Goal: Task Accomplishment & Management: Complete application form

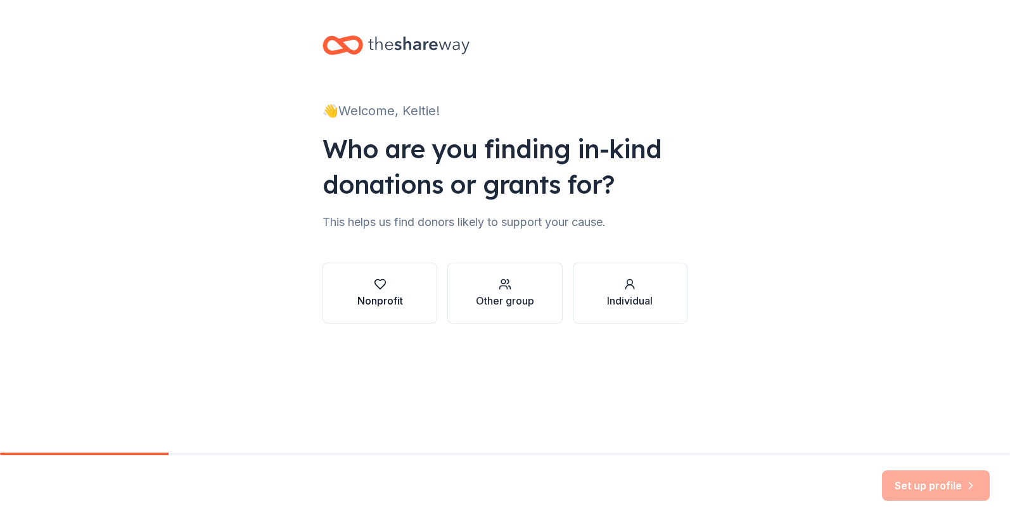
click at [375, 281] on icon "button" at bounding box center [379, 285] width 11 height 10
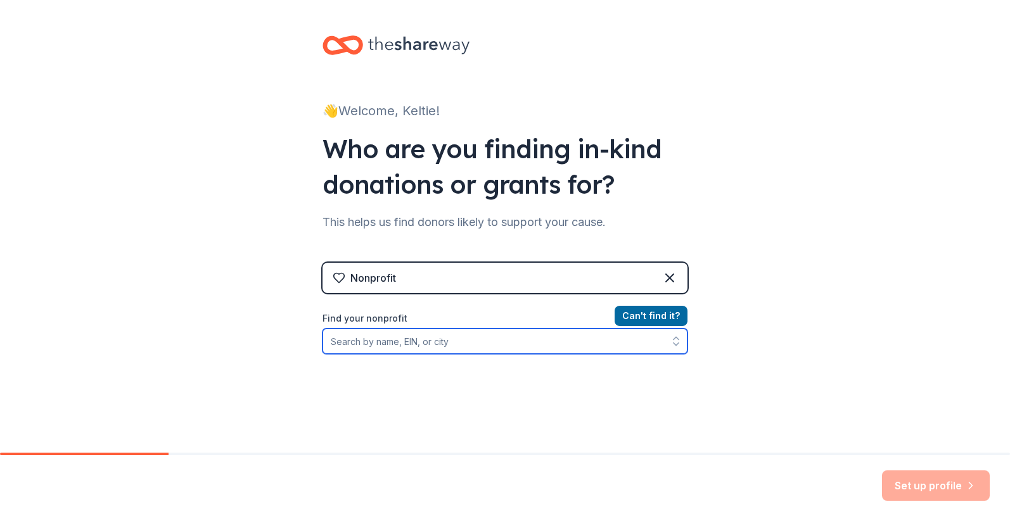
click at [419, 339] on input "Find your nonprofit" at bounding box center [504, 341] width 365 height 25
type input "VersAbility Resources"
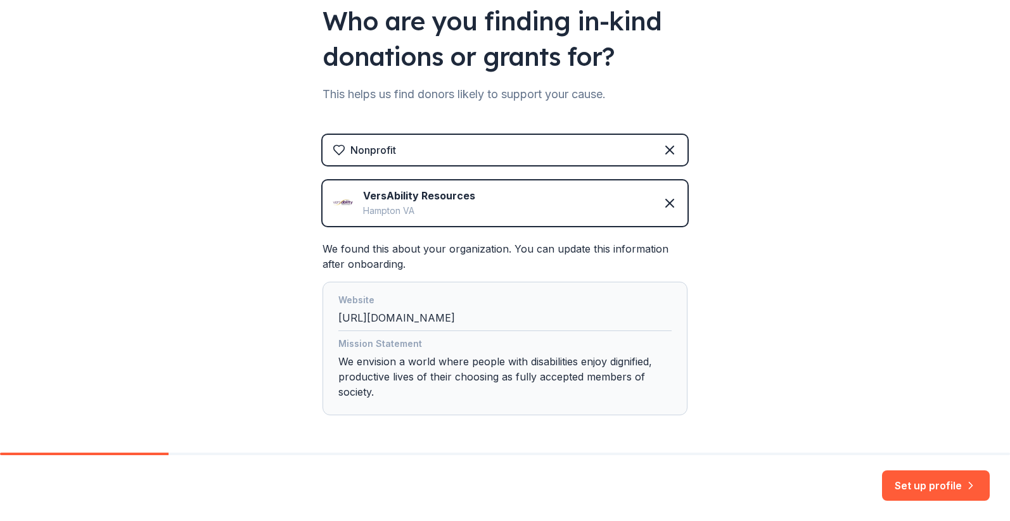
scroll to position [118, 0]
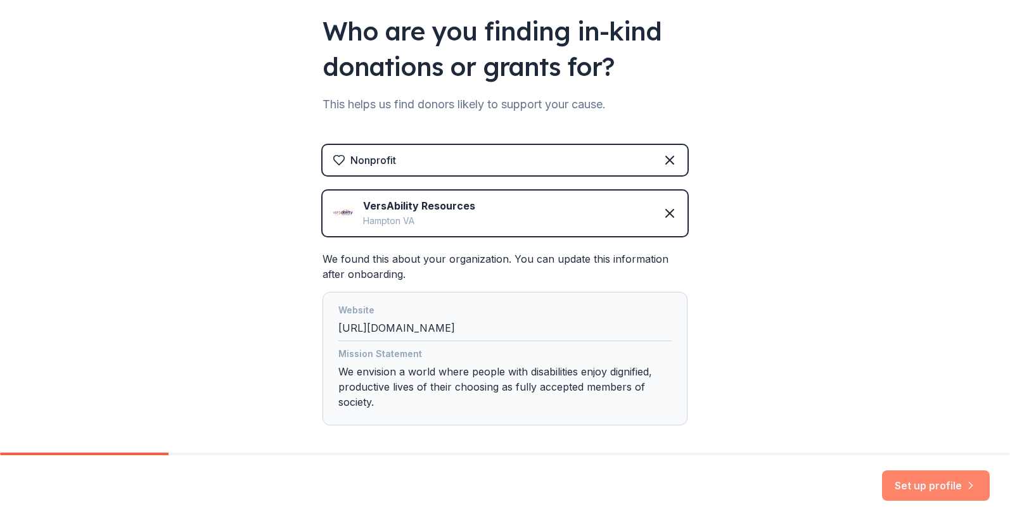
click at [936, 486] on button "Set up profile" at bounding box center [936, 486] width 108 height 30
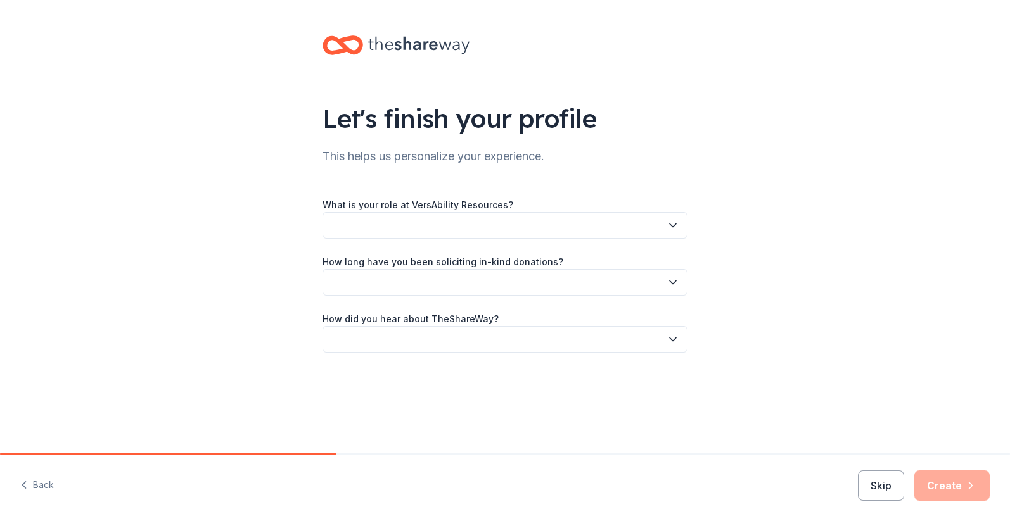
click at [499, 224] on button "button" at bounding box center [504, 225] width 365 height 27
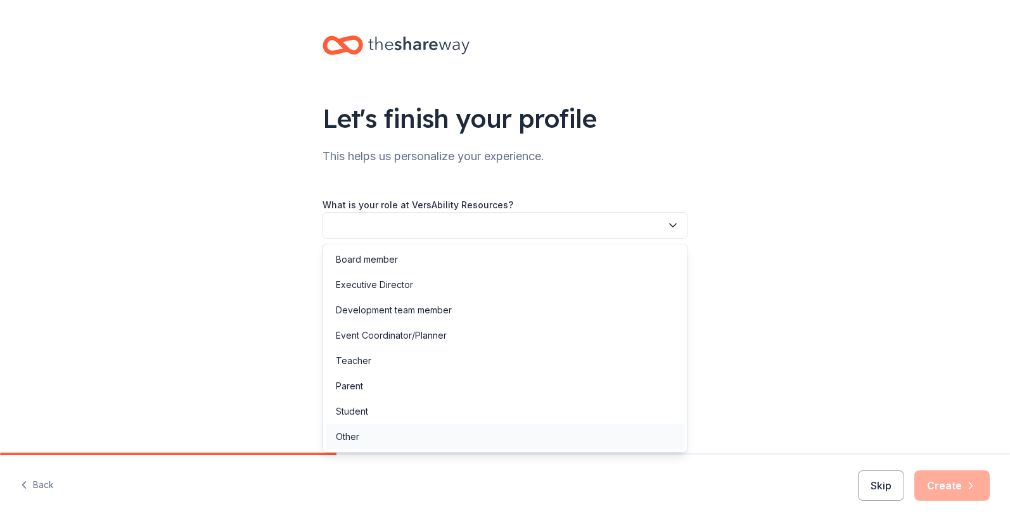
click at [477, 434] on div "Other" at bounding box center [505, 436] width 359 height 25
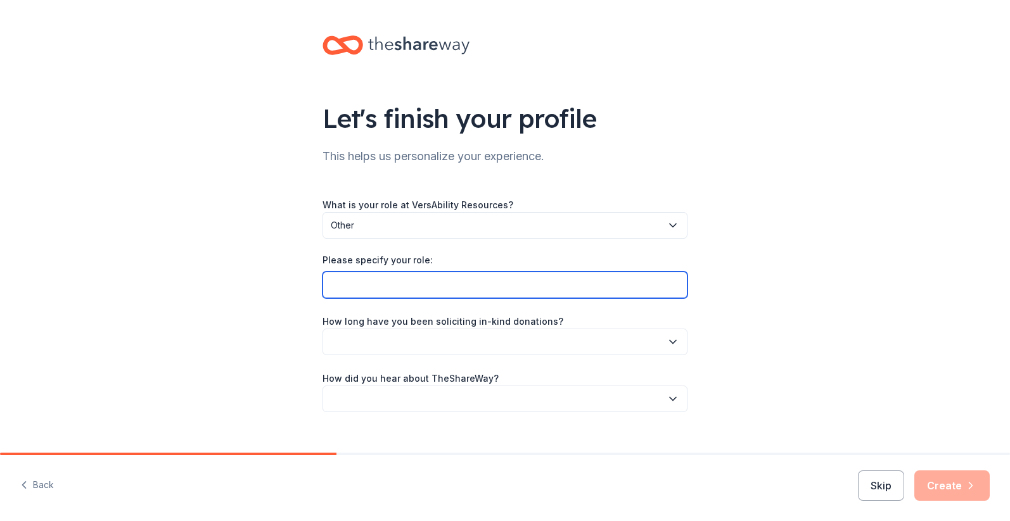
click at [446, 288] on input "Please specify your role:" at bounding box center [504, 285] width 365 height 27
type input "Marketing and Development Manager"
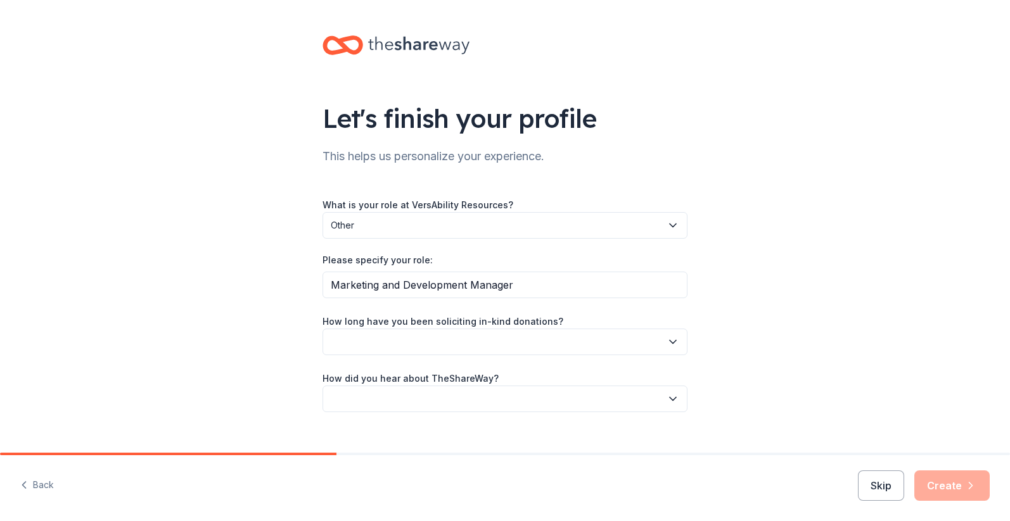
click at [529, 230] on span "Other" at bounding box center [496, 225] width 331 height 15
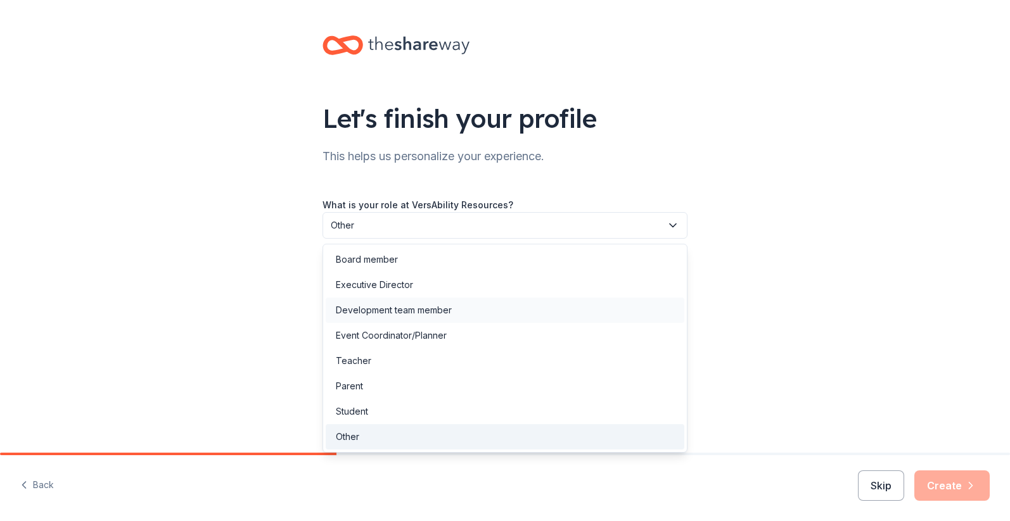
click at [575, 298] on div "Development team member" at bounding box center [505, 310] width 359 height 25
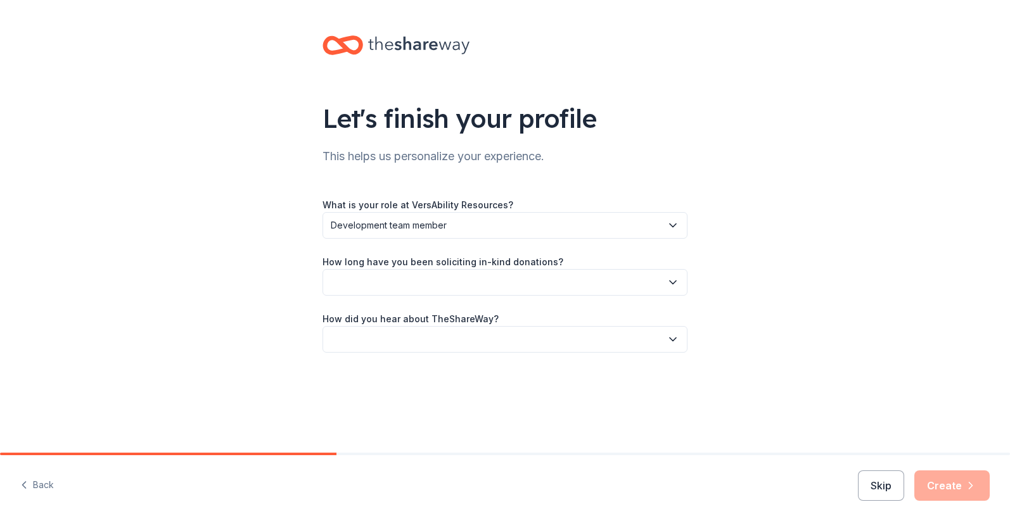
click at [547, 273] on button "button" at bounding box center [504, 282] width 365 height 27
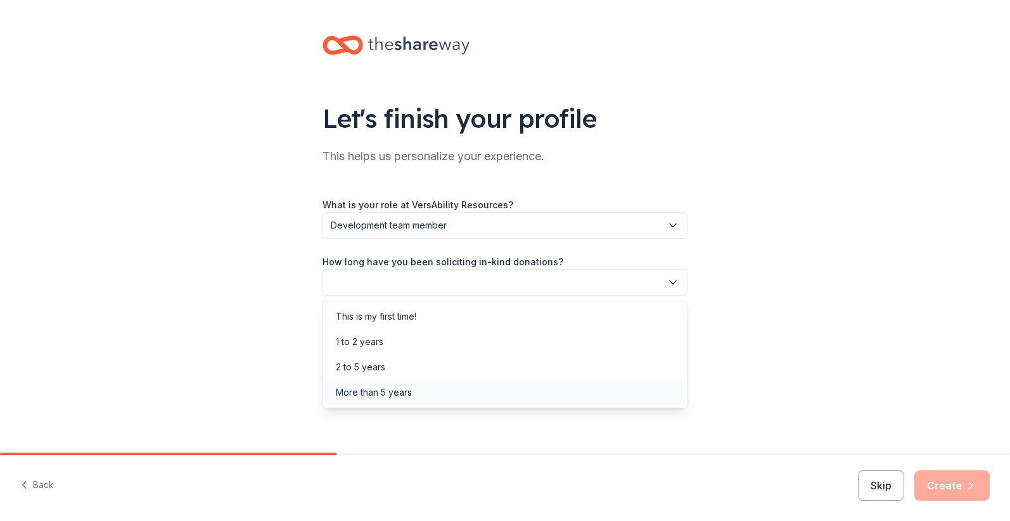
click at [512, 385] on div "More than 5 years" at bounding box center [505, 392] width 359 height 25
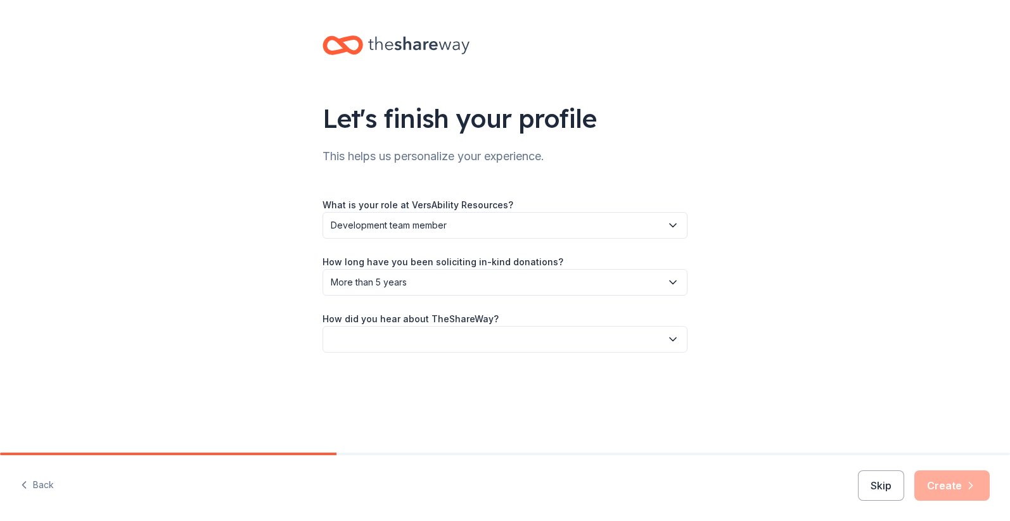
click at [582, 332] on button "button" at bounding box center [504, 339] width 365 height 27
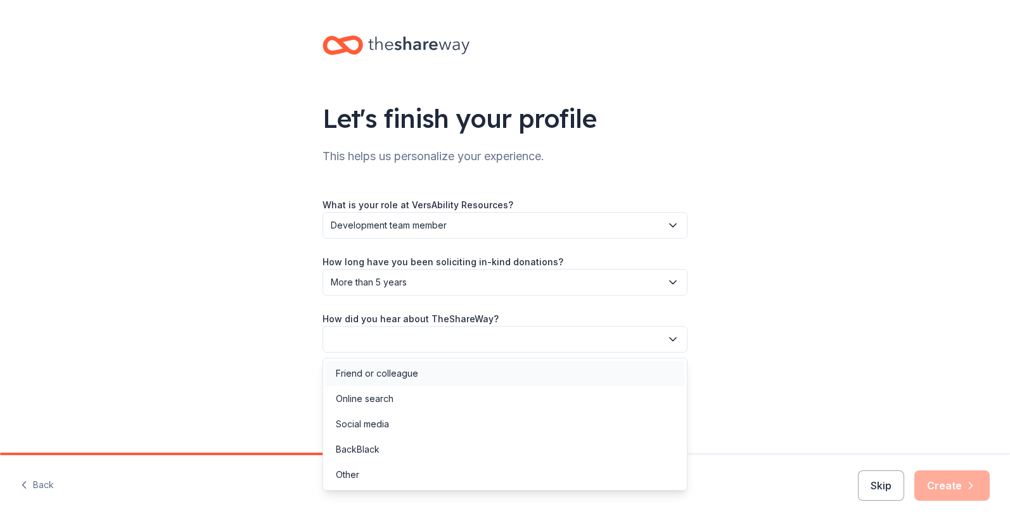
click at [549, 374] on div "Friend or colleague" at bounding box center [505, 373] width 359 height 25
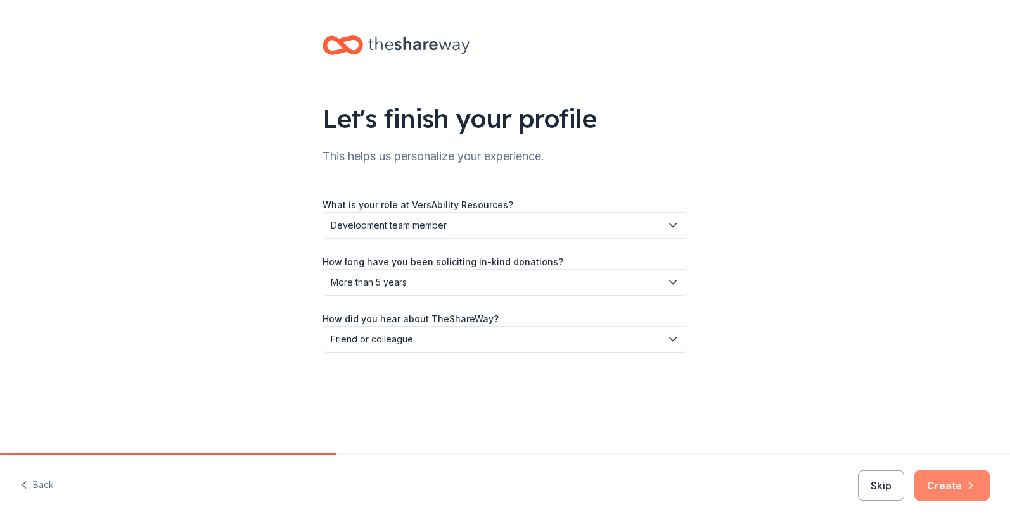
click at [946, 488] on button "Create" at bounding box center [951, 486] width 75 height 30
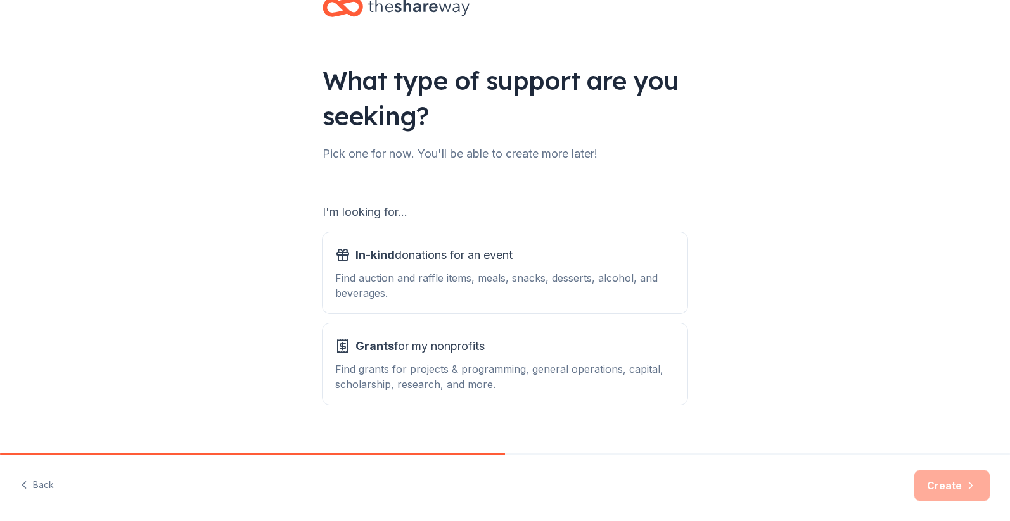
scroll to position [58, 0]
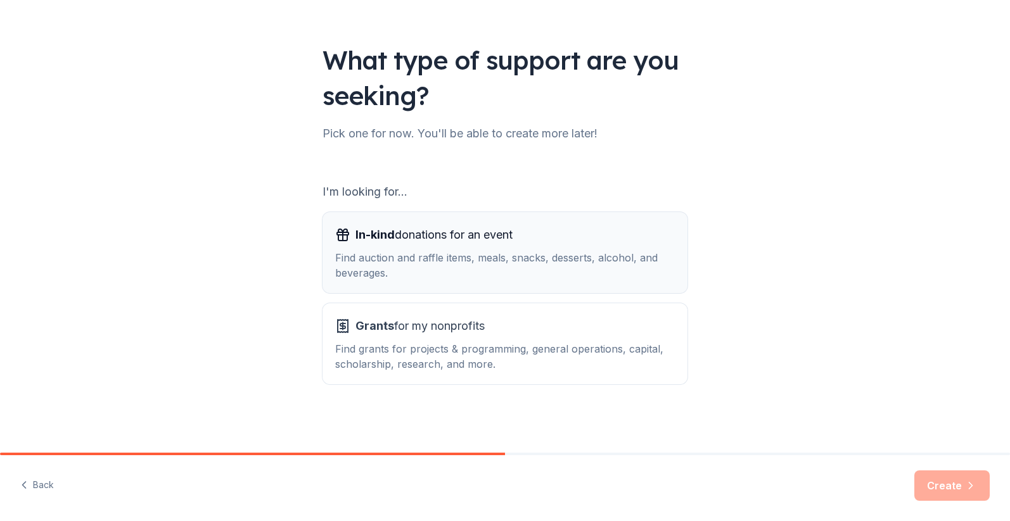
click at [545, 249] on div "In-kind donations for an event Find auction and raffle items, meals, snacks, de…" at bounding box center [505, 253] width 340 height 56
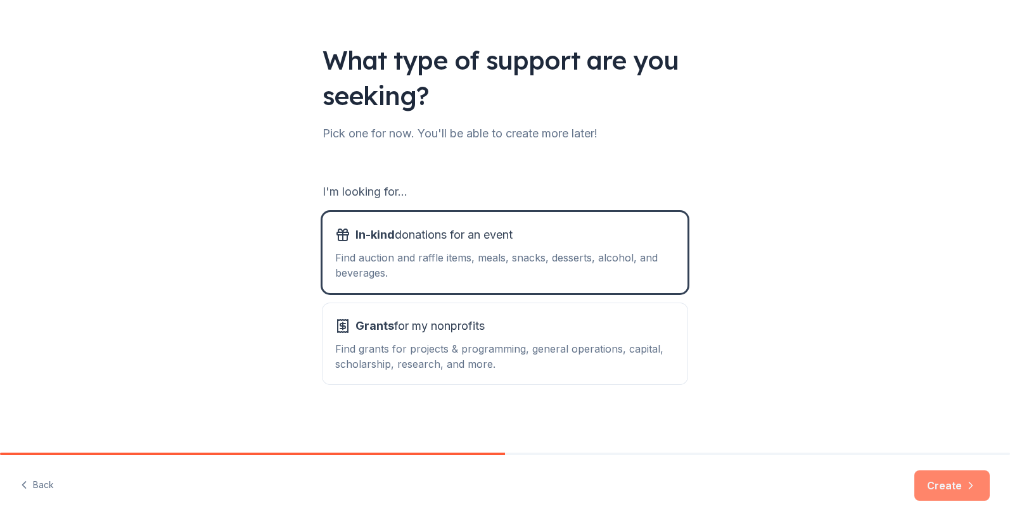
click at [925, 488] on button "Create" at bounding box center [951, 486] width 75 height 30
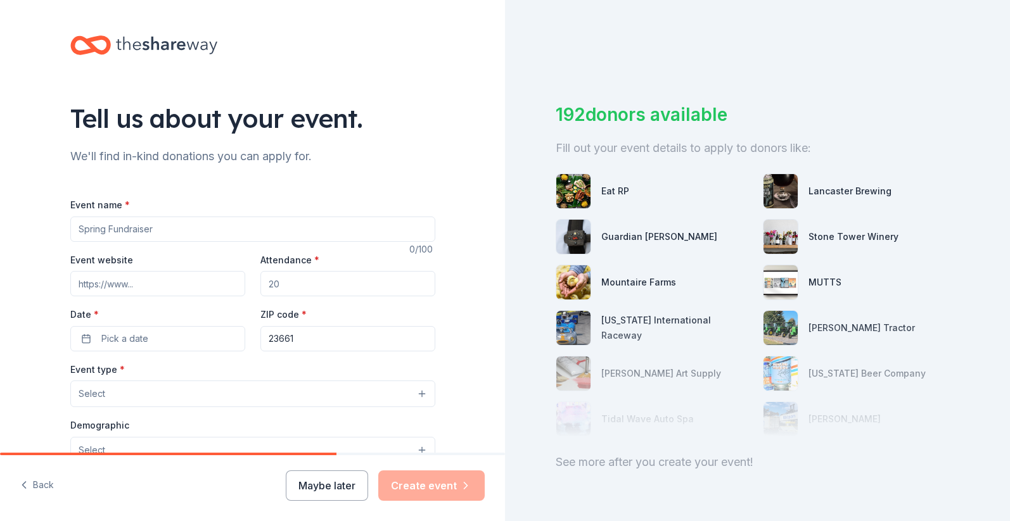
click at [214, 230] on input "Event name *" at bounding box center [252, 229] width 365 height 25
type input "VersAbility's Annual Gala Fundraiser"
click at [155, 279] on input "Event website" at bounding box center [157, 283] width 175 height 25
paste input "[URL][DOMAIN_NAME]"
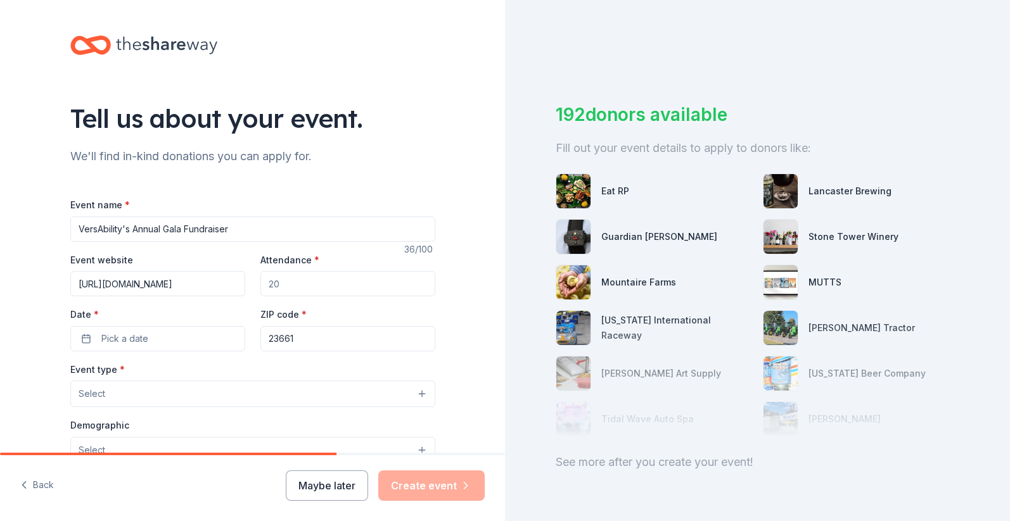
type input "[URL][DOMAIN_NAME]"
click at [300, 284] on input "Attendance *" at bounding box center [347, 283] width 175 height 25
type input "250"
click at [167, 341] on button "Pick a date" at bounding box center [157, 338] width 175 height 25
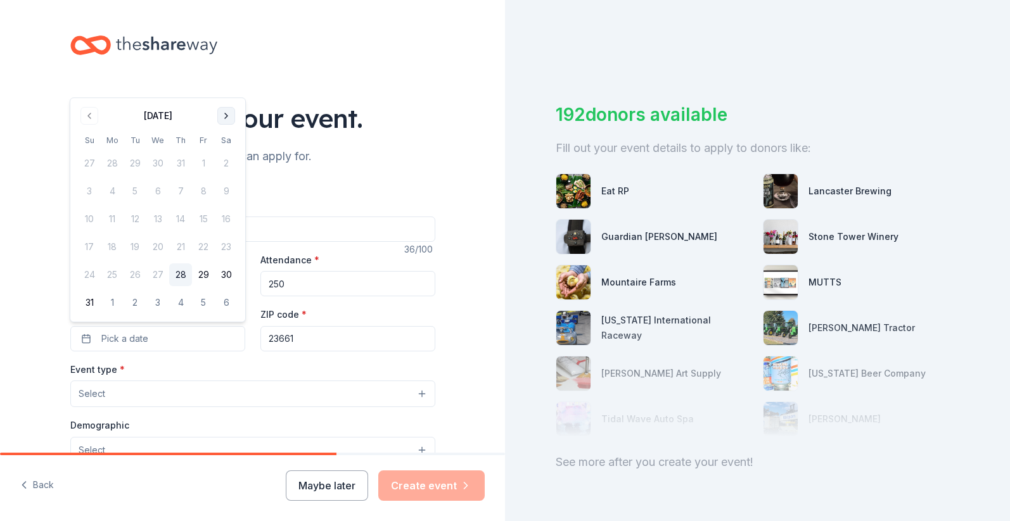
click at [226, 120] on button "Go to next month" at bounding box center [226, 116] width 18 height 18
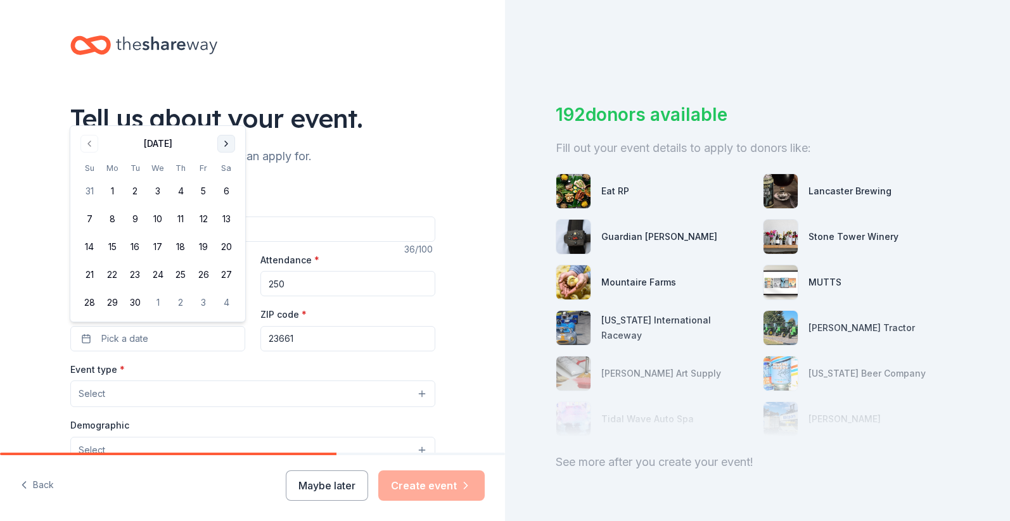
click at [226, 120] on div "Tell us about your event." at bounding box center [252, 118] width 365 height 35
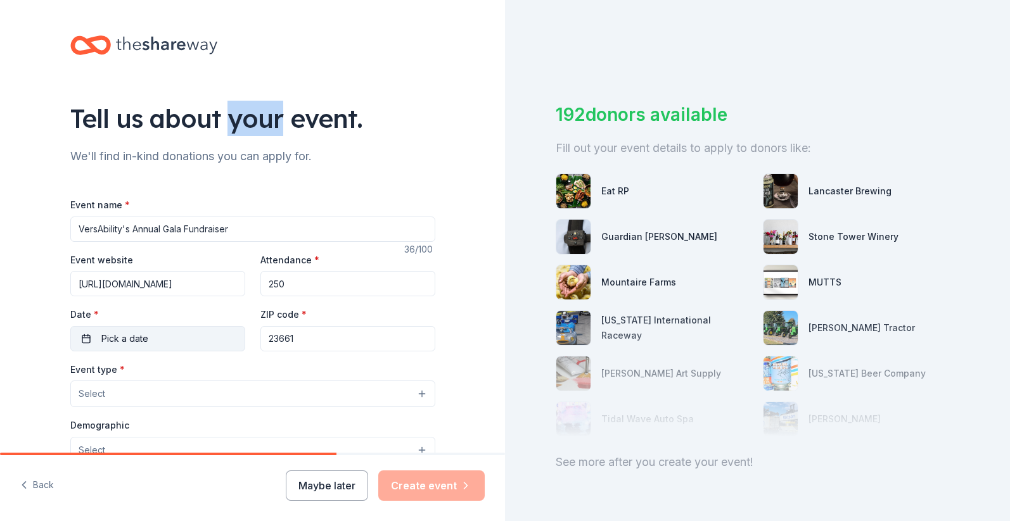
click at [153, 327] on button "Pick a date" at bounding box center [157, 338] width 175 height 25
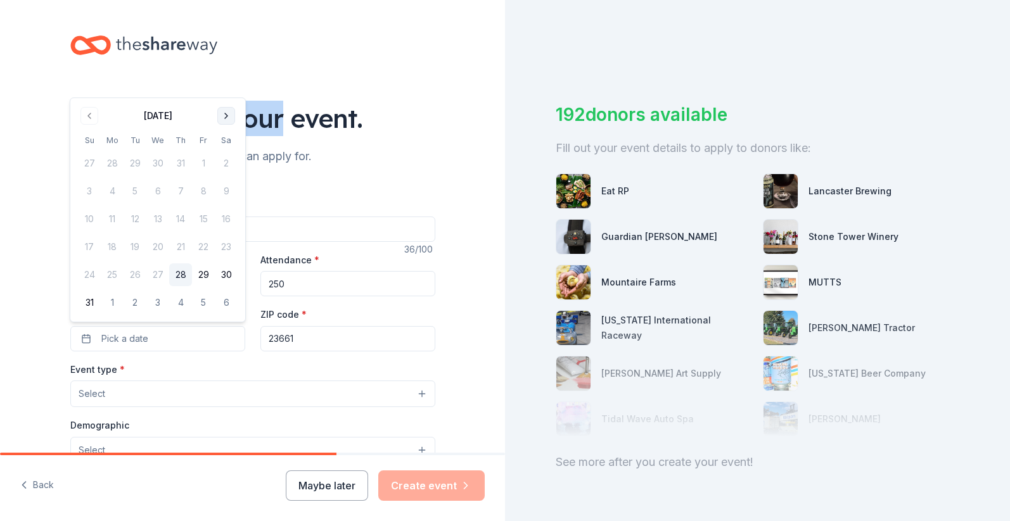
click at [234, 115] on button "Go to next month" at bounding box center [226, 116] width 18 height 18
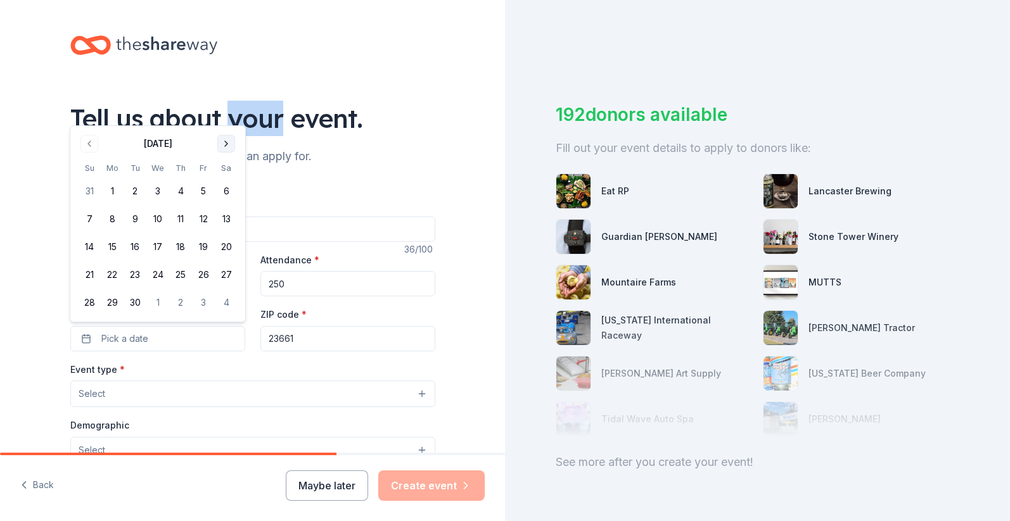
click at [226, 143] on button "Go to next month" at bounding box center [226, 144] width 18 height 18
click at [175, 269] on button "23" at bounding box center [180, 275] width 23 height 23
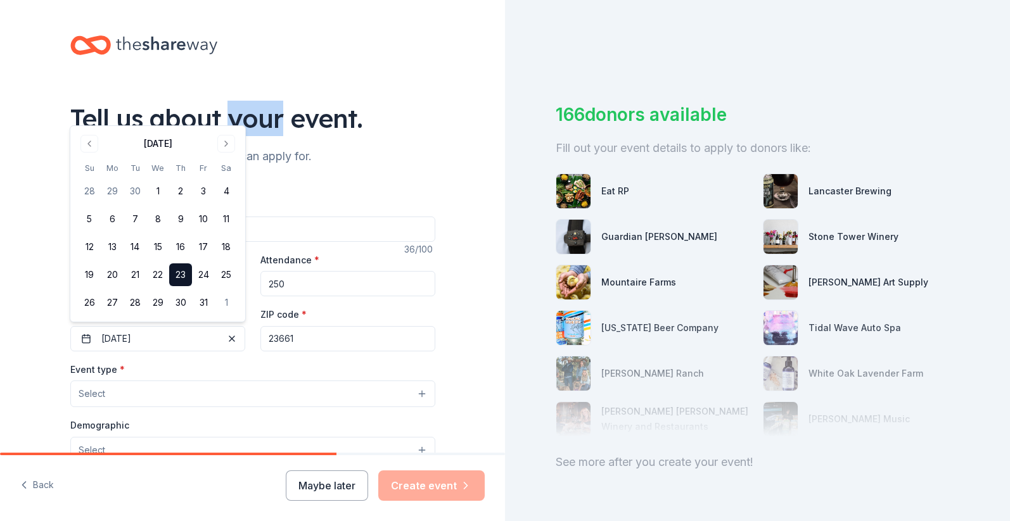
click at [218, 395] on button "Select" at bounding box center [252, 394] width 365 height 27
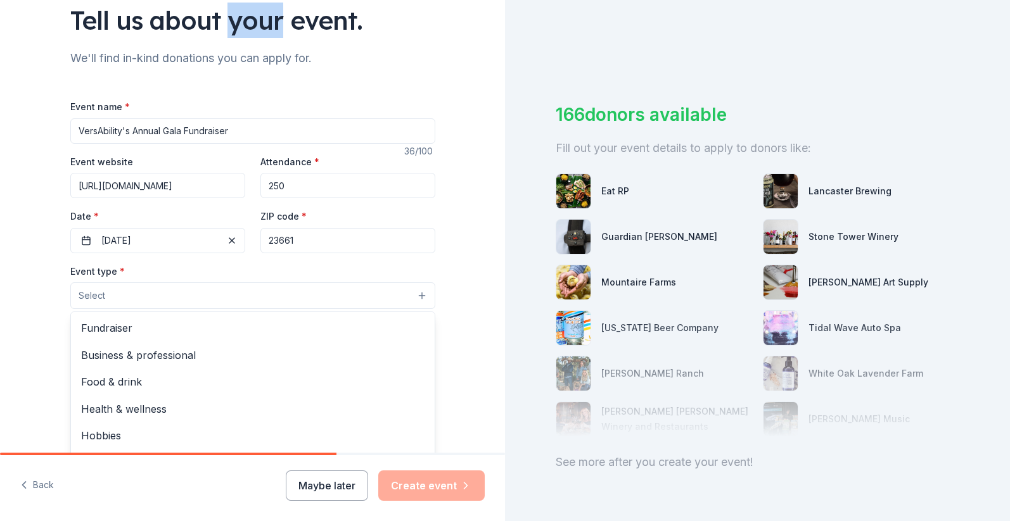
scroll to position [99, 0]
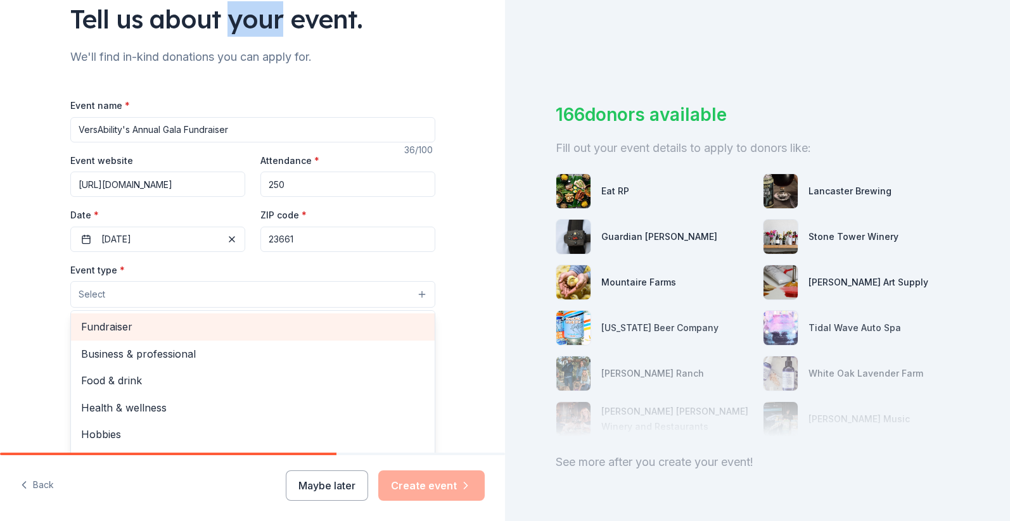
click at [200, 328] on span "Fundraiser" at bounding box center [252, 327] width 343 height 16
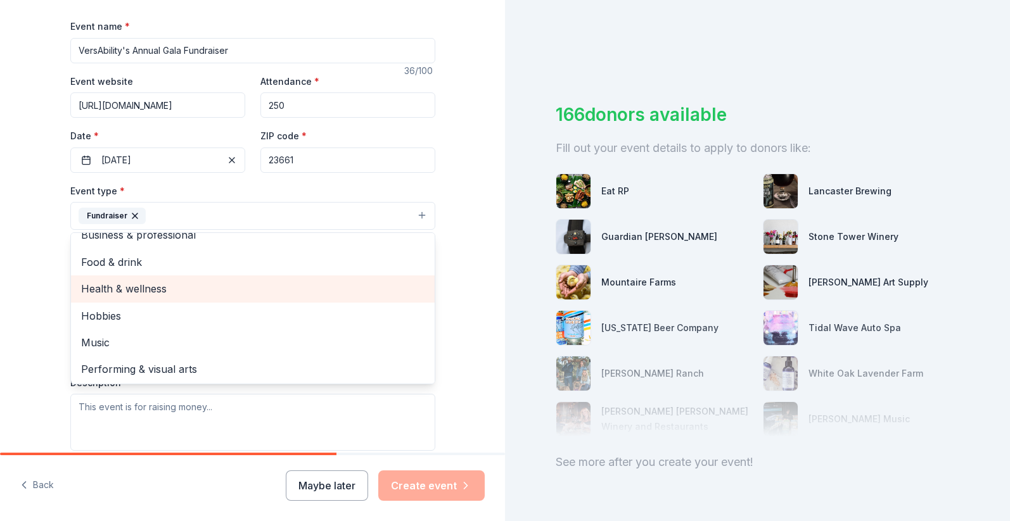
scroll to position [0, 0]
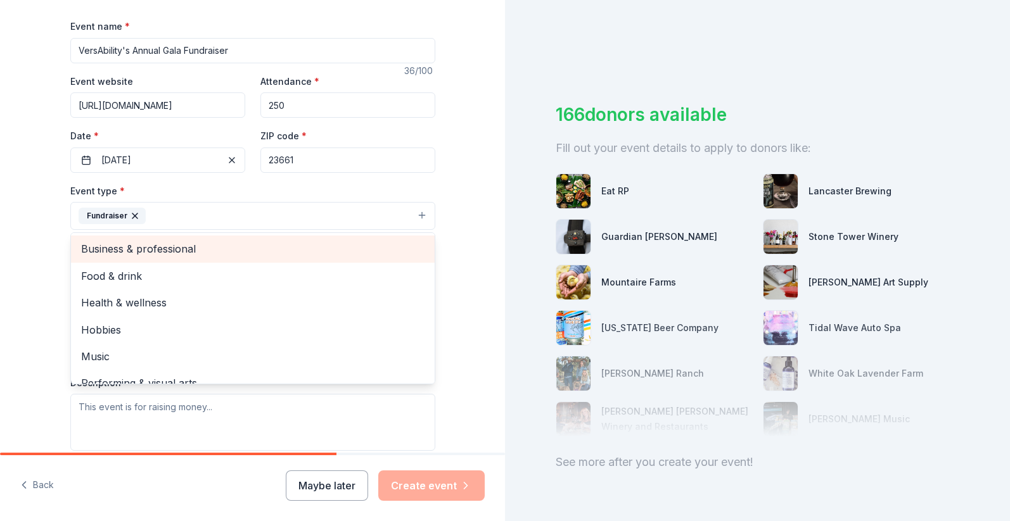
click at [381, 249] on span "Business & professional" at bounding box center [252, 249] width 343 height 16
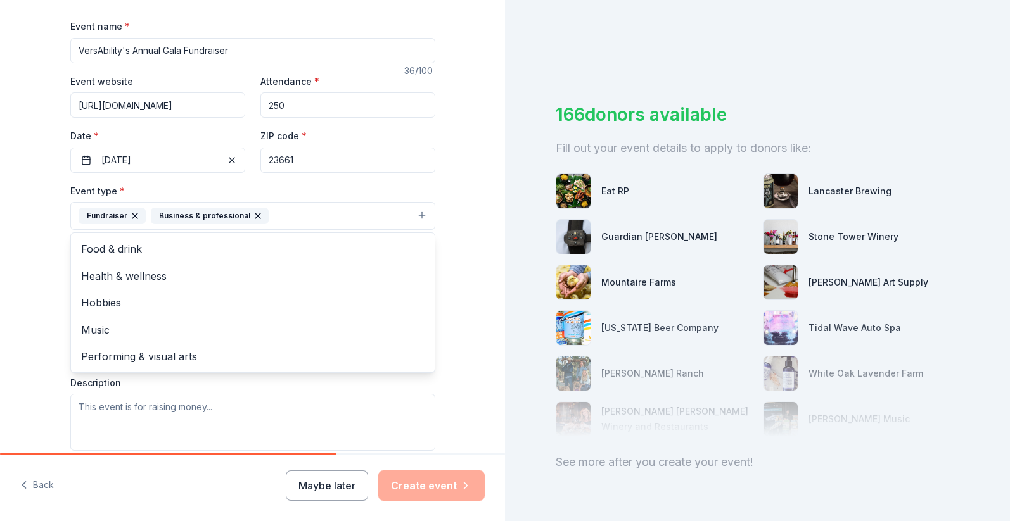
click at [475, 252] on div "Tell us about your event. We'll find in-kind donations you can apply for. Event…" at bounding box center [252, 243] width 505 height 845
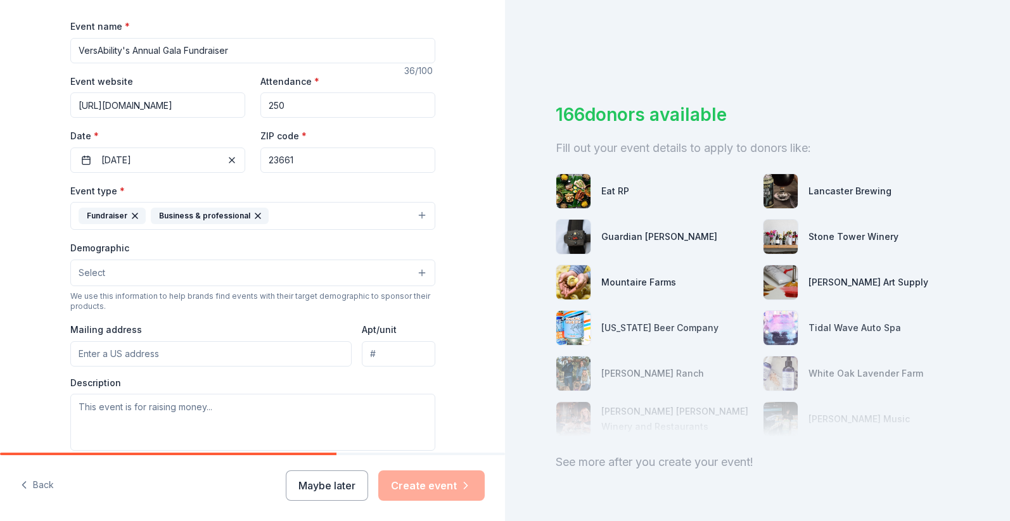
click at [250, 267] on button "Select" at bounding box center [252, 273] width 365 height 27
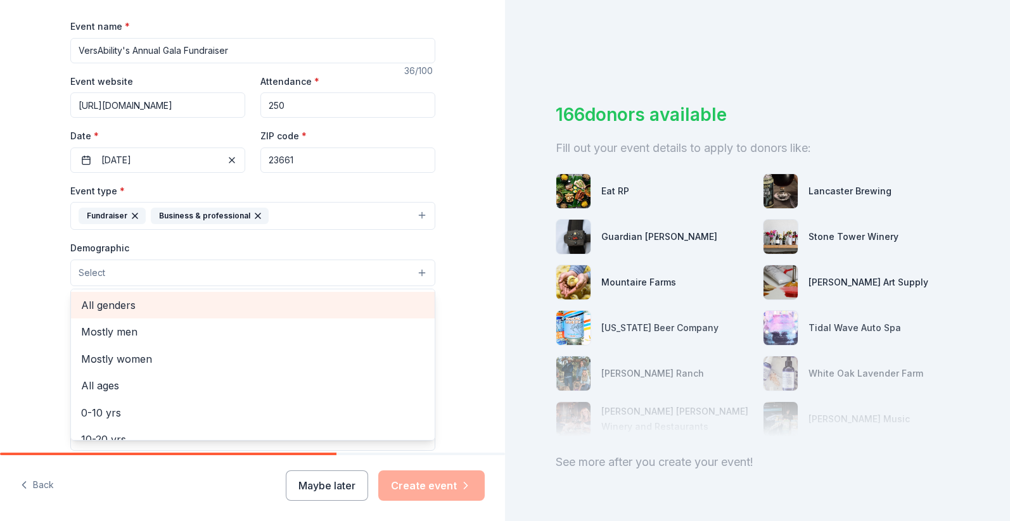
click at [234, 305] on span "All genders" at bounding box center [252, 305] width 343 height 16
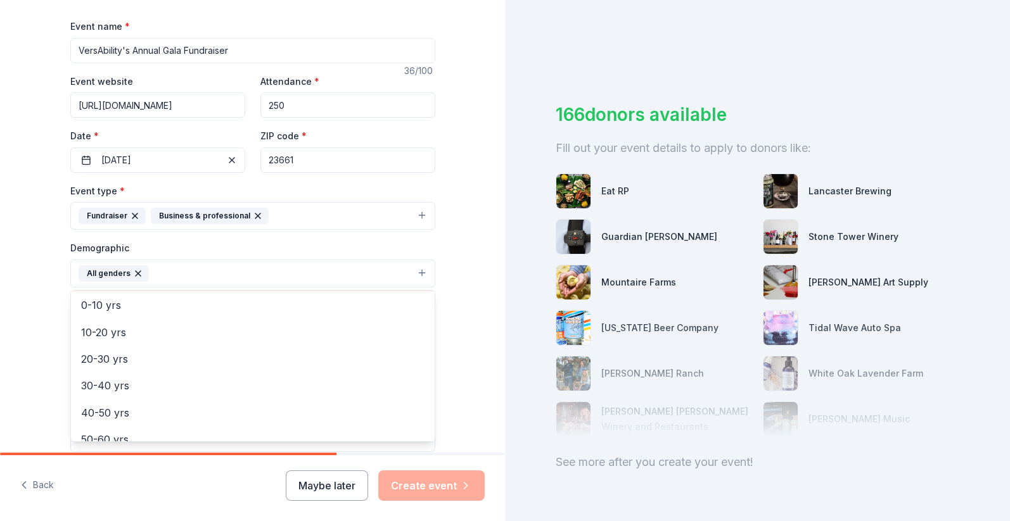
scroll to position [86, 0]
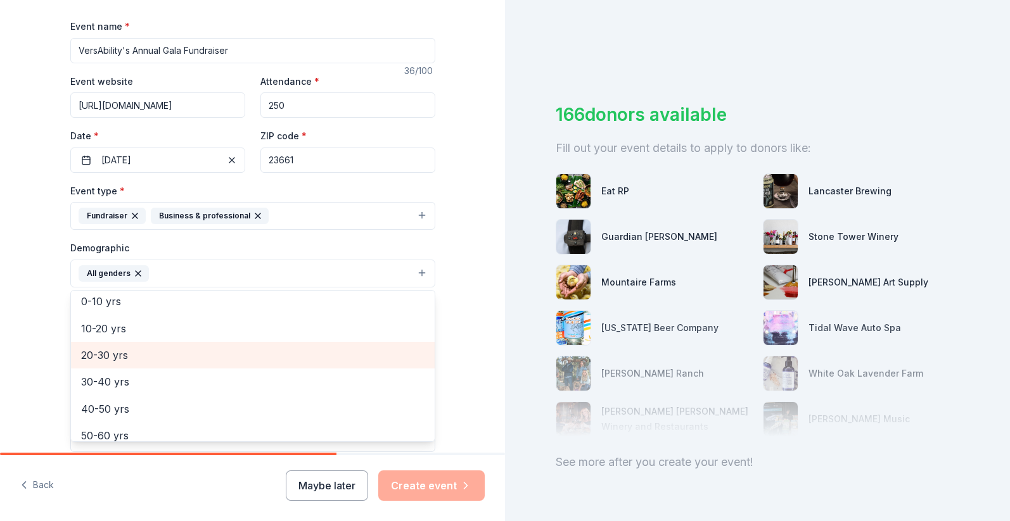
click at [208, 349] on span "20-30 yrs" at bounding box center [252, 355] width 343 height 16
click at [208, 349] on span "30-40 yrs" at bounding box center [252, 355] width 343 height 16
click at [208, 349] on span "40-50 yrs" at bounding box center [252, 355] width 343 height 16
click at [208, 349] on span "50-60 yrs" at bounding box center [252, 355] width 343 height 16
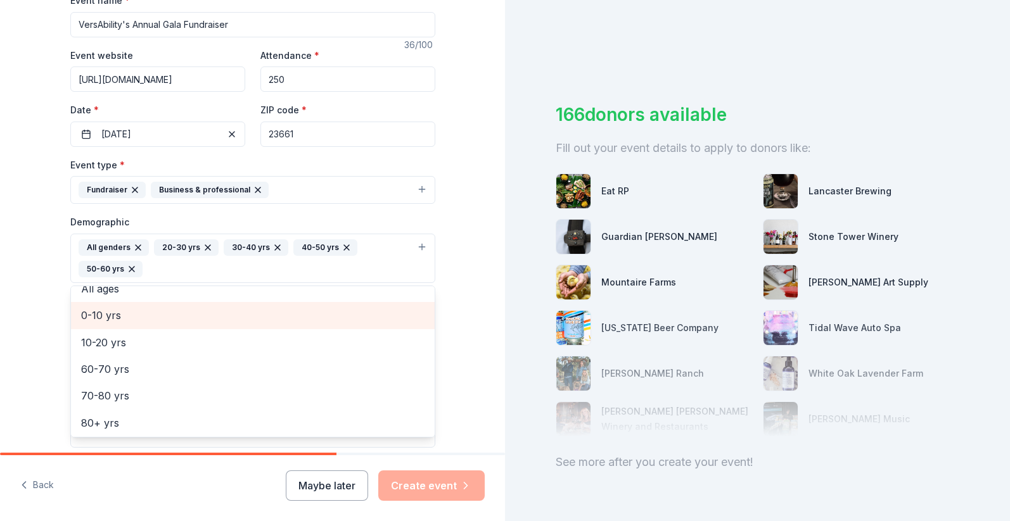
scroll to position [207, 0]
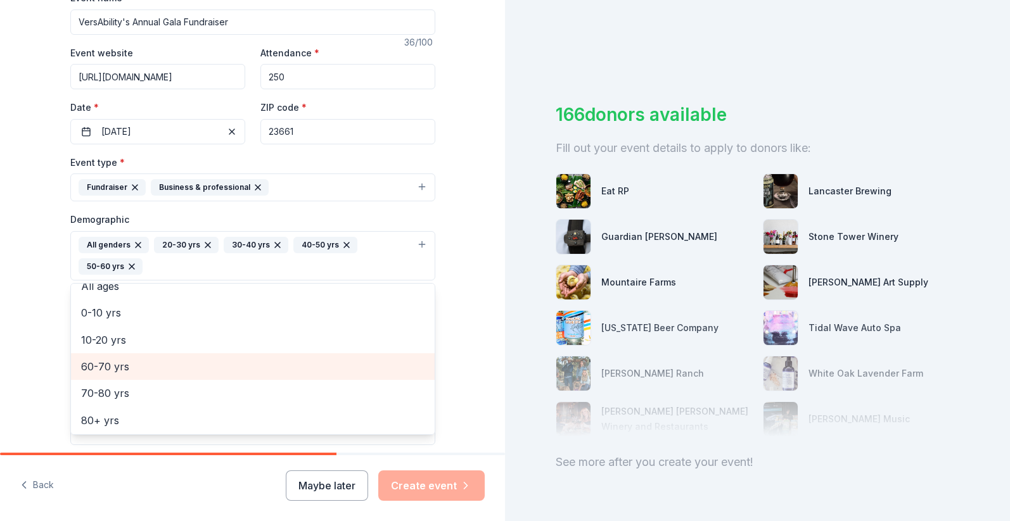
click at [200, 370] on span "60-70 yrs" at bounding box center [252, 367] width 343 height 16
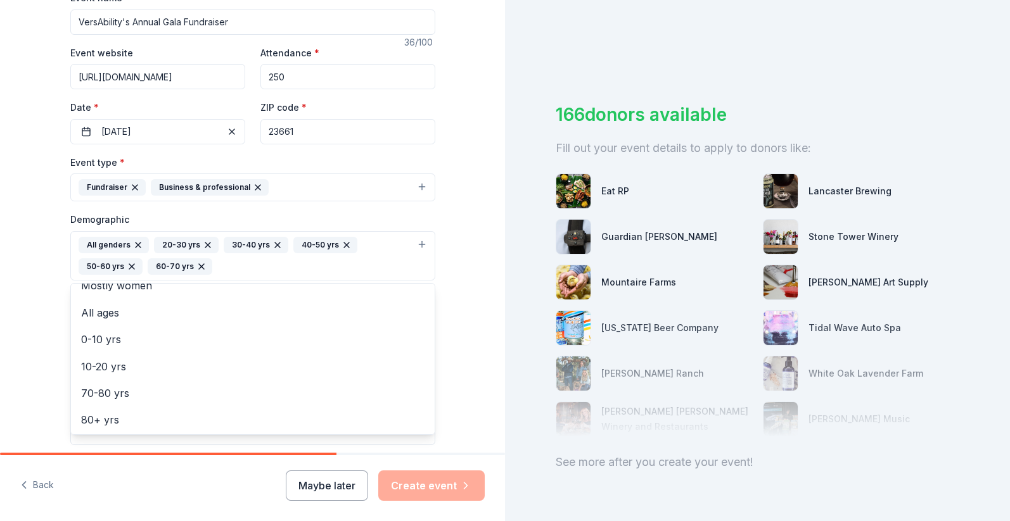
click at [459, 293] on div "Tell us about your event. We'll find in-kind donations you can apply for. Event…" at bounding box center [252, 226] width 505 height 867
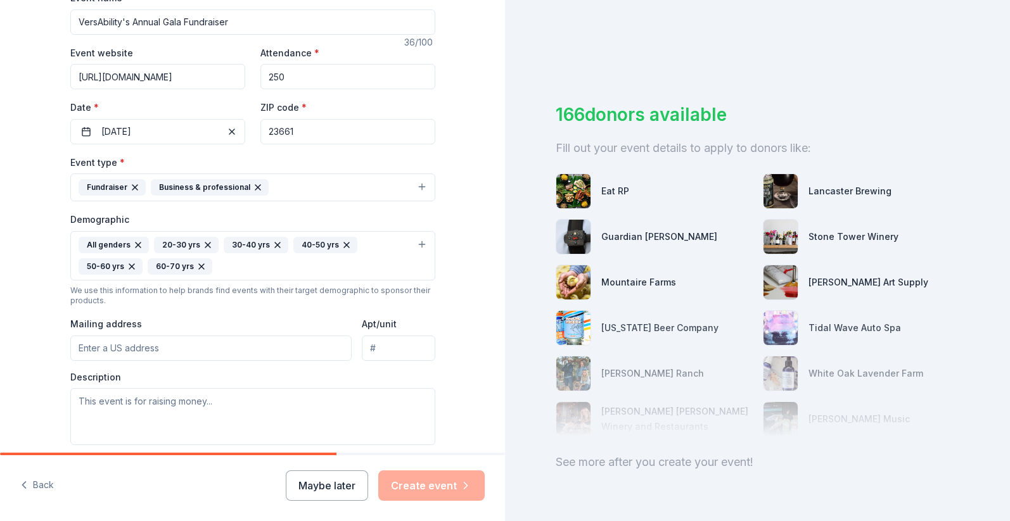
scroll to position [224, 0]
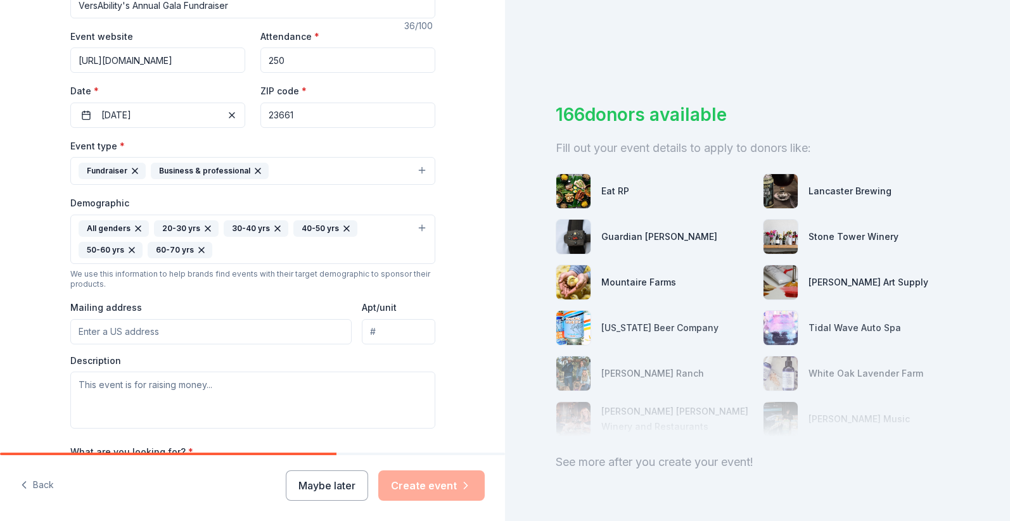
click at [159, 333] on input "Mailing address" at bounding box center [211, 331] width 282 height 25
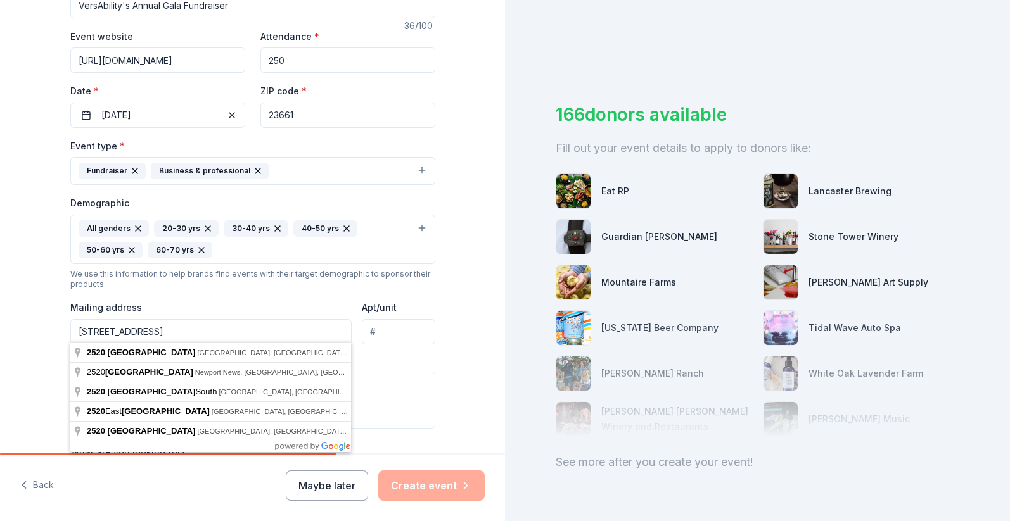
click at [347, 300] on div "Mailing address [STREET_ADDRESS]" at bounding box center [211, 322] width 282 height 45
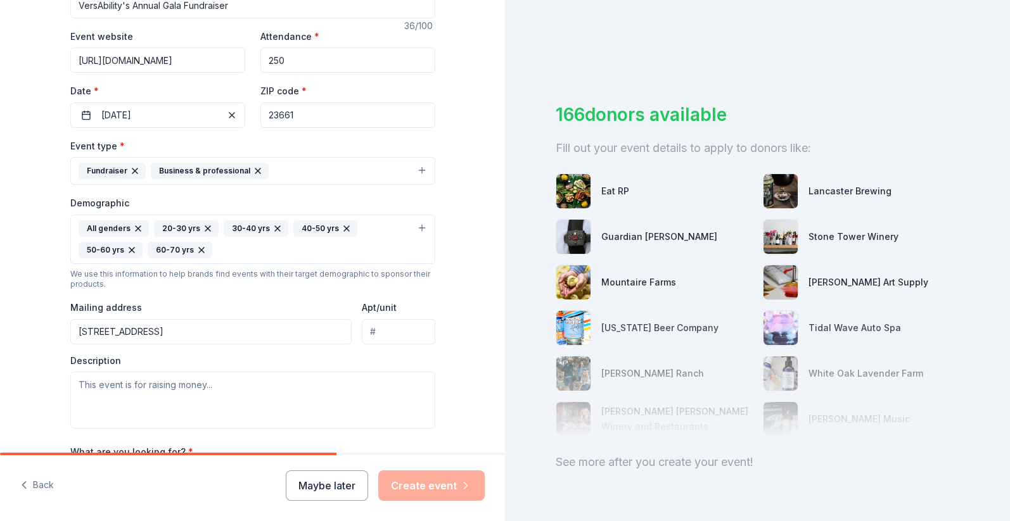
click at [182, 321] on input "[STREET_ADDRESS]" at bounding box center [211, 331] width 282 height 25
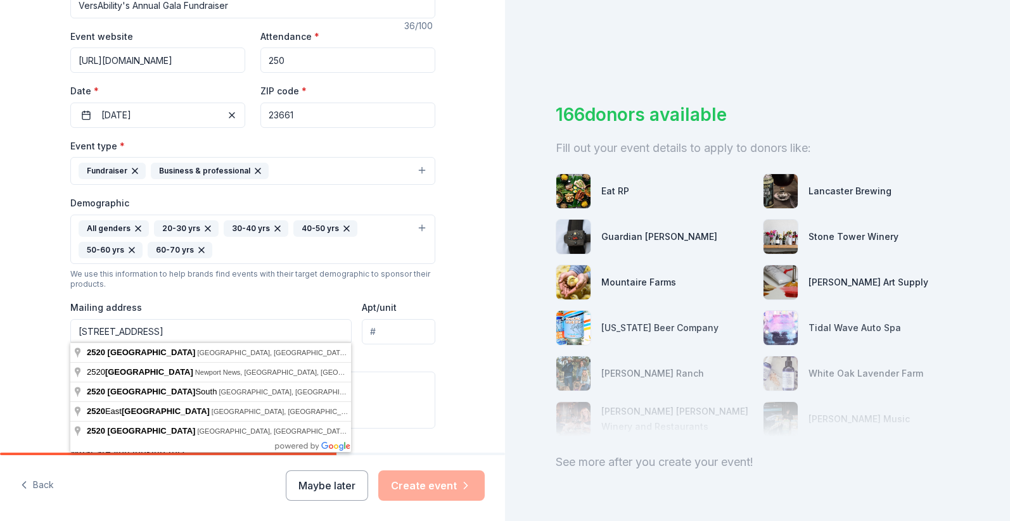
click at [182, 328] on input "[STREET_ADDRESS]" at bounding box center [211, 331] width 282 height 25
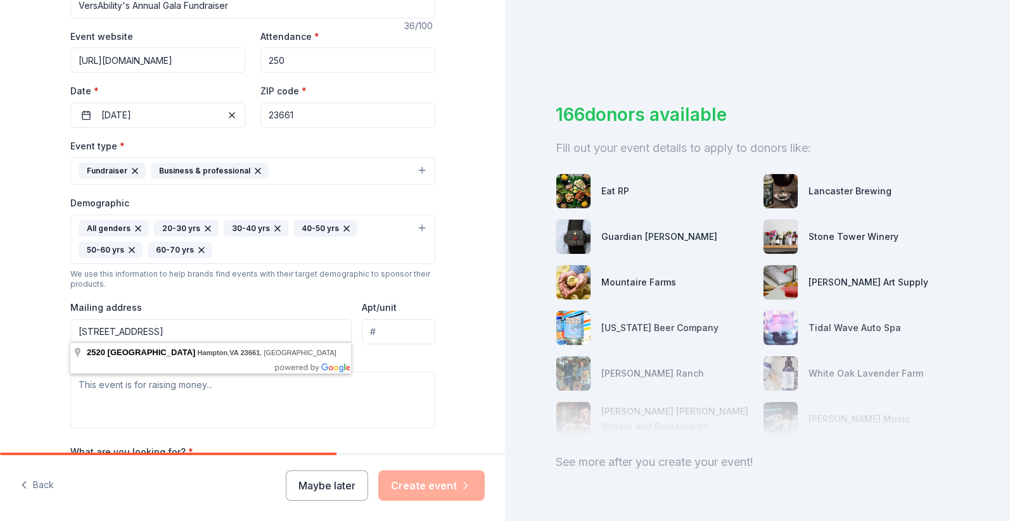
type input "[STREET_ADDRESS]"
click at [300, 303] on div "Mailing address [STREET_ADDRESS]" at bounding box center [211, 322] width 282 height 45
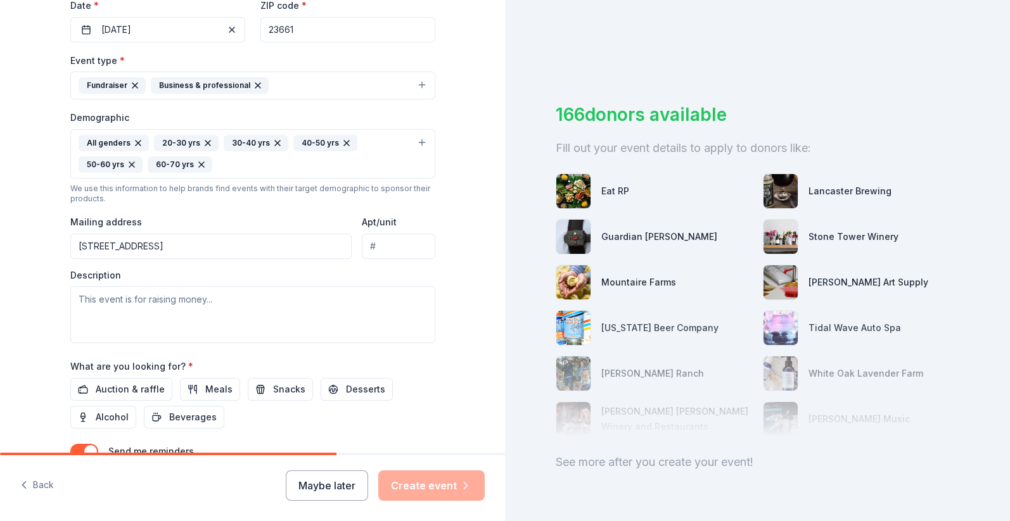
scroll to position [316, 0]
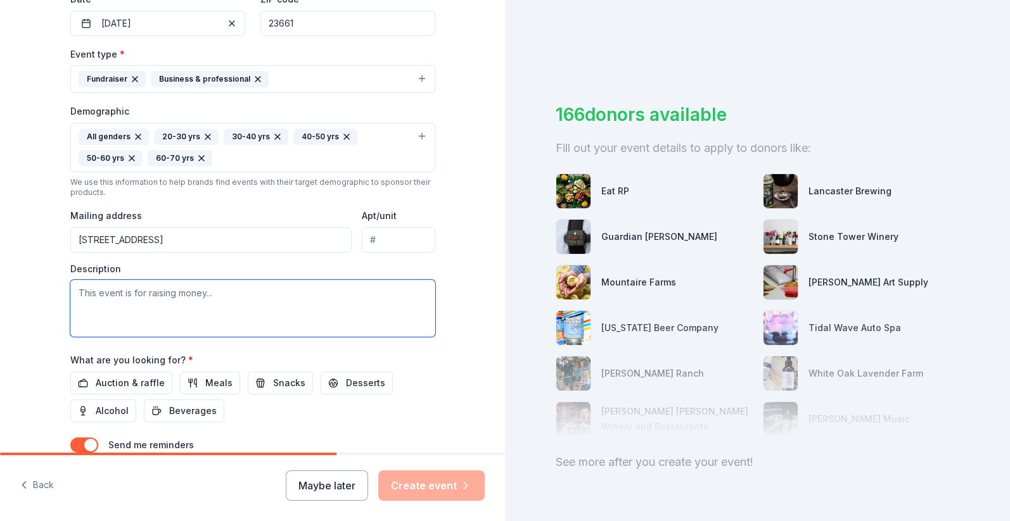
click at [234, 305] on textarea at bounding box center [252, 308] width 365 height 57
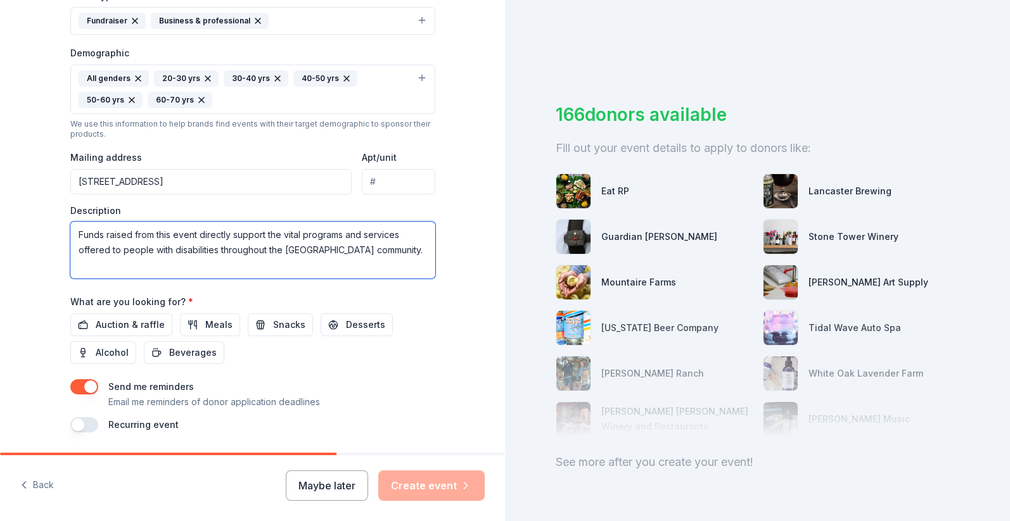
scroll to position [386, 0]
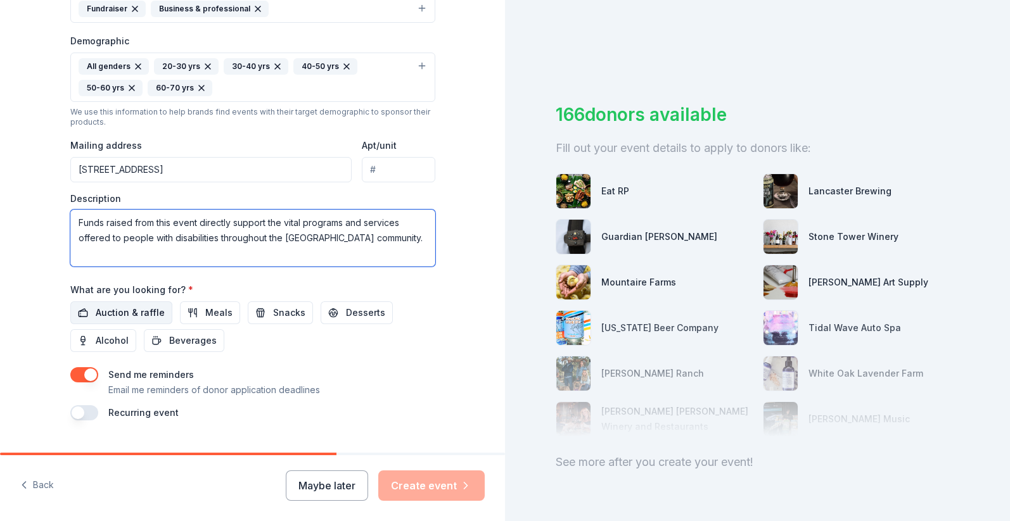
type textarea "Funds raised from this event directly support the vital programs and services o…"
click at [130, 312] on span "Auction & raffle" at bounding box center [130, 312] width 69 height 15
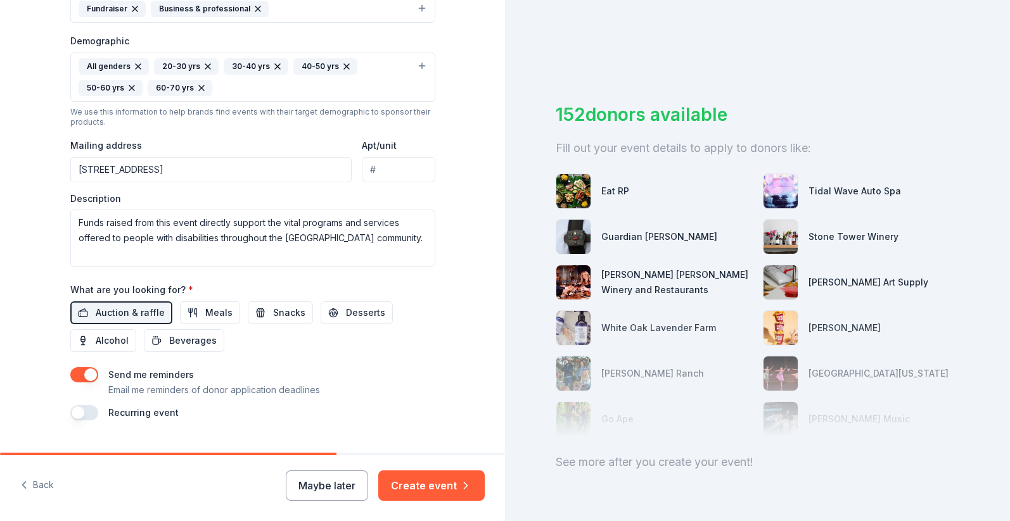
scroll to position [411, 0]
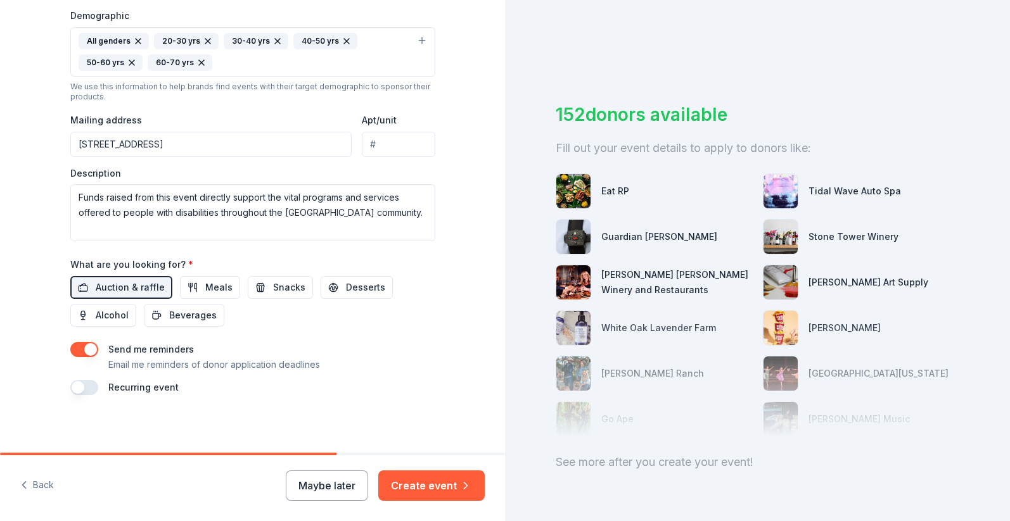
click at [94, 347] on button "button" at bounding box center [84, 349] width 28 height 15
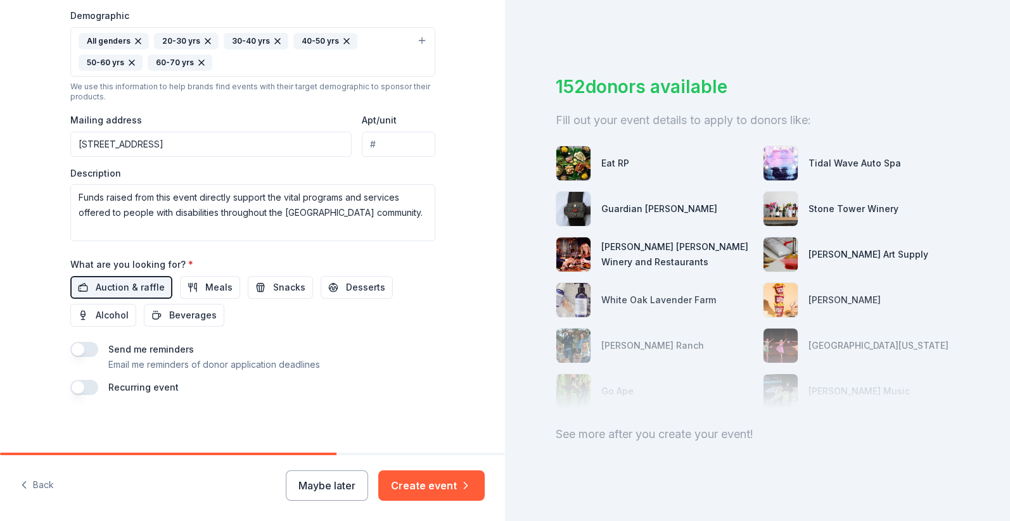
scroll to position [32, 0]
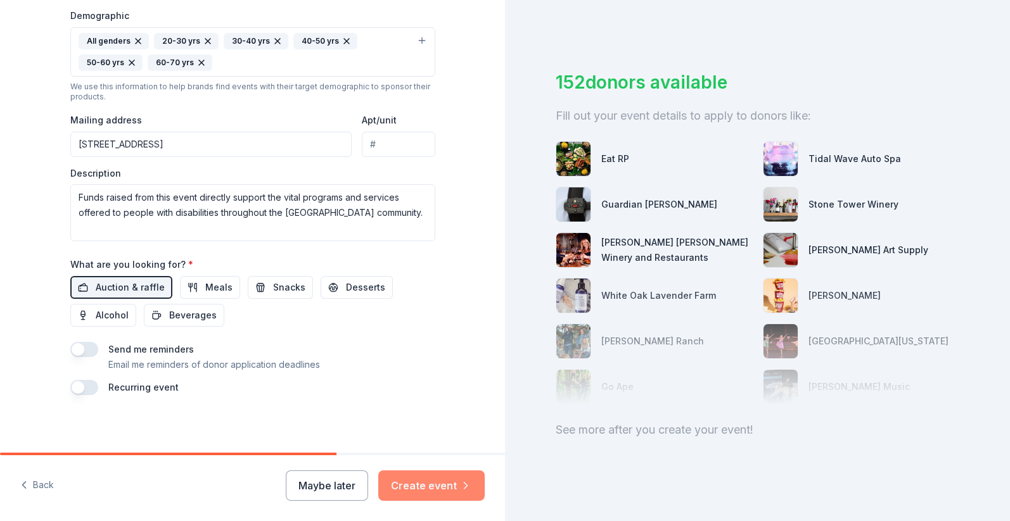
click at [422, 482] on button "Create event" at bounding box center [431, 486] width 106 height 30
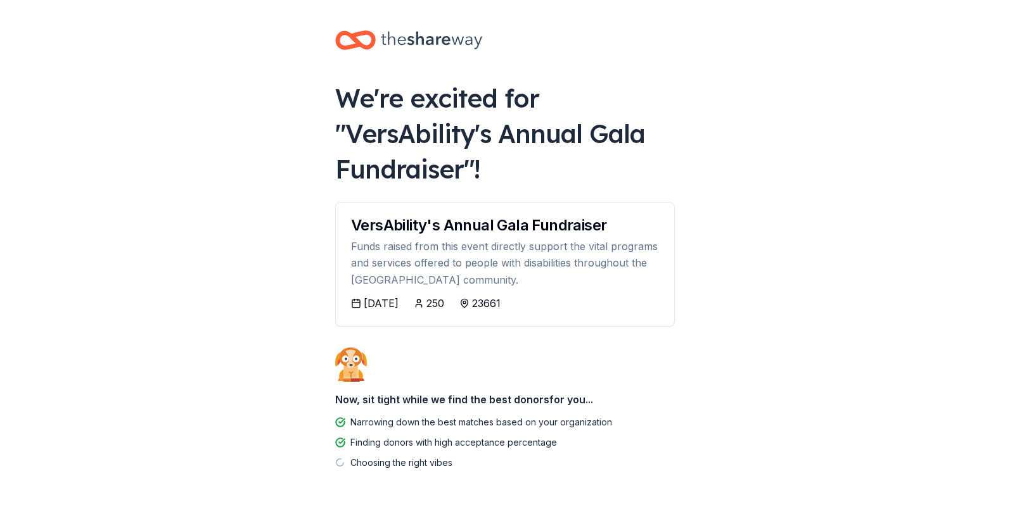
click at [388, 306] on div "[DATE]" at bounding box center [381, 303] width 35 height 15
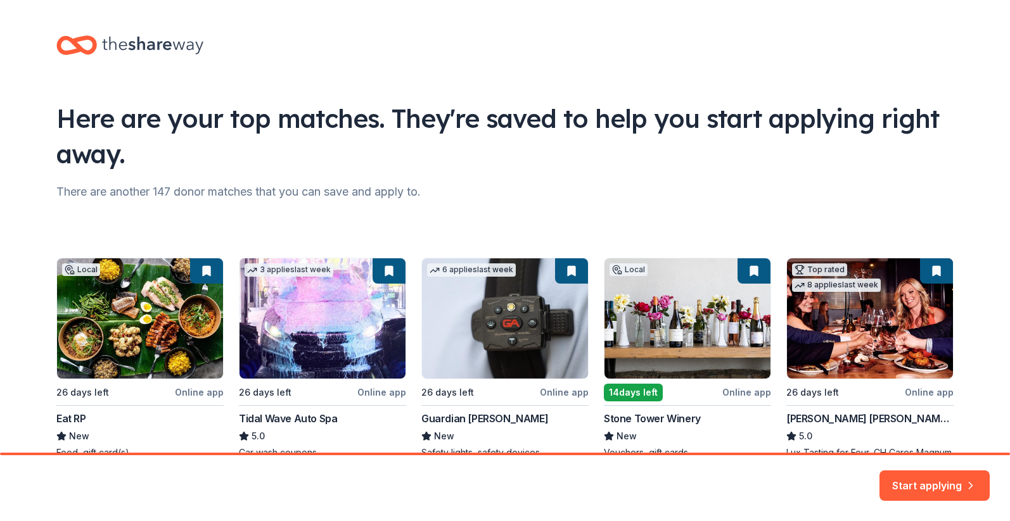
scroll to position [80, 0]
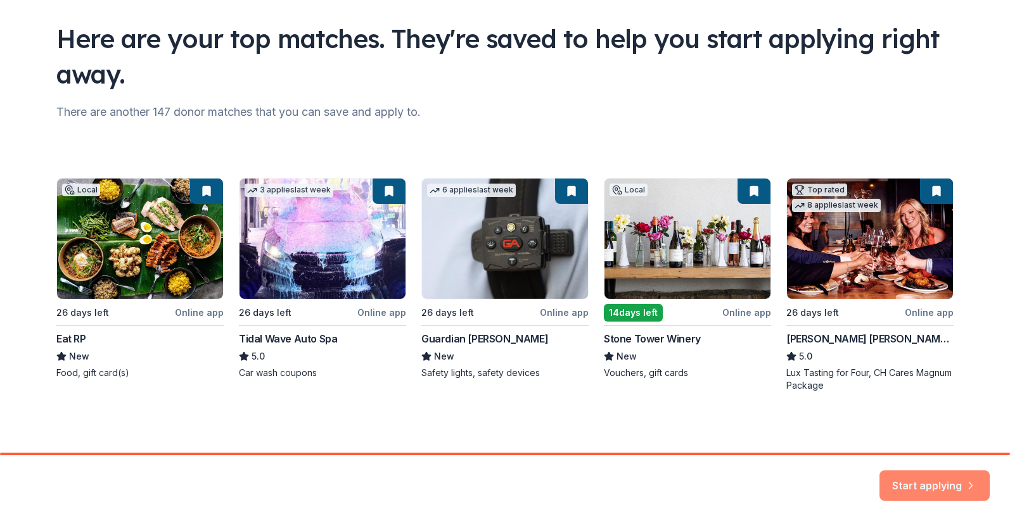
click at [917, 488] on button "Start applying" at bounding box center [934, 478] width 110 height 30
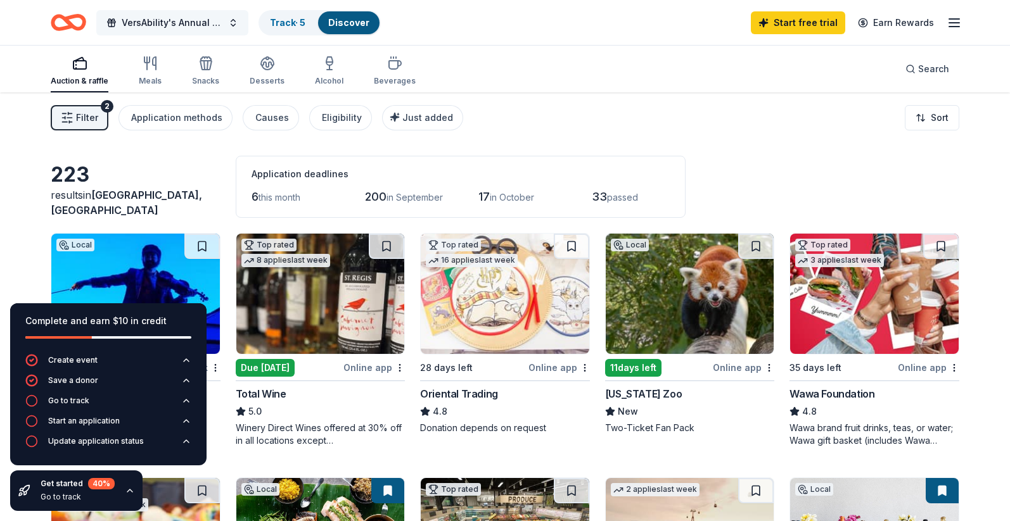
click at [208, 23] on span "VersAbility's Annual Gala Fundraiser" at bounding box center [172, 22] width 101 height 15
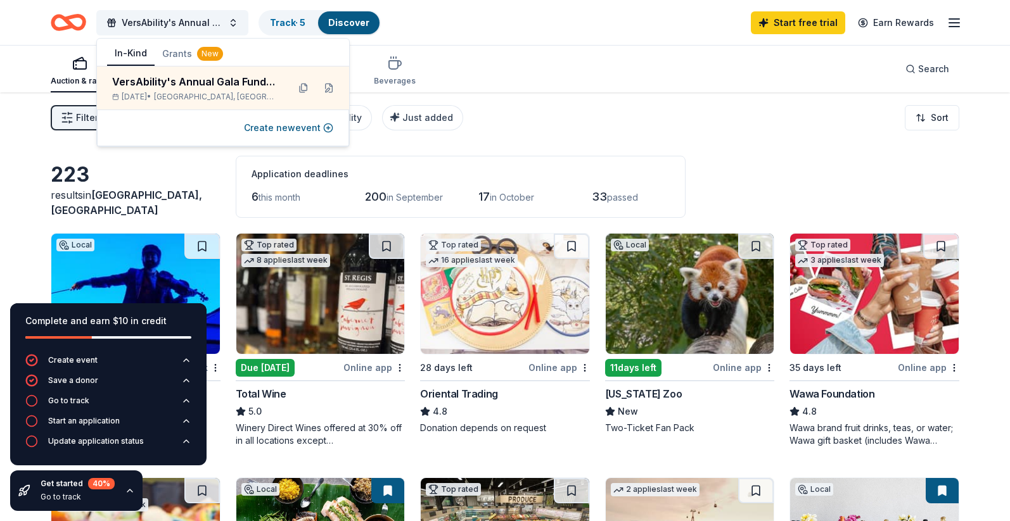
click at [462, 26] on div "VersAbility's Annual Gala Fundraiser Track · 5 Discover Start free trial Earn R…" at bounding box center [505, 23] width 908 height 30
